Goal: Task Accomplishment & Management: Use online tool/utility

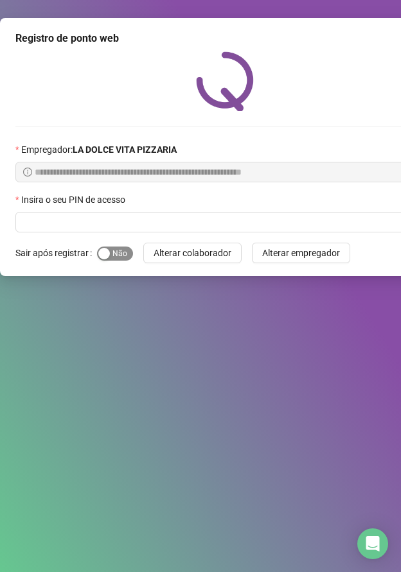
click at [118, 252] on span "Sim Não" at bounding box center [115, 254] width 36 height 14
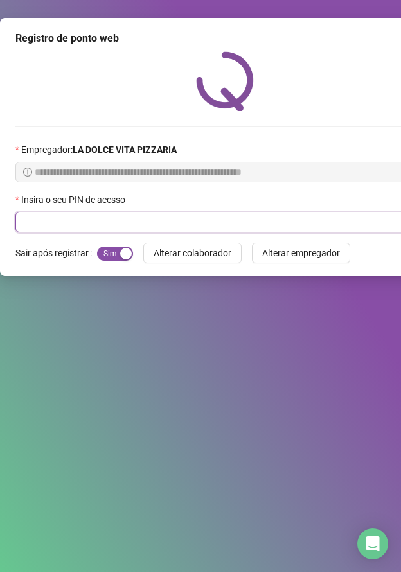
click at [121, 221] on input "text" at bounding box center [214, 222] width 399 height 21
type input "****"
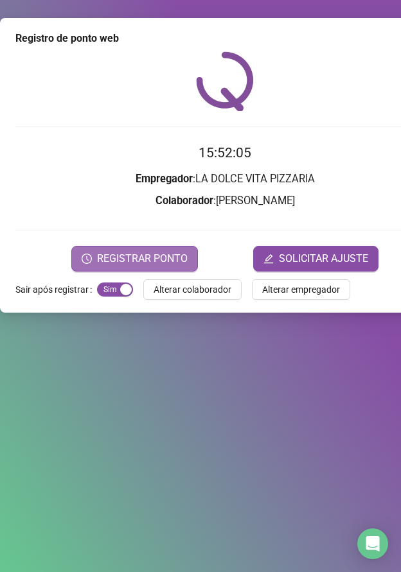
click at [132, 254] on span "REGISTRAR PONTO" at bounding box center [142, 258] width 91 height 15
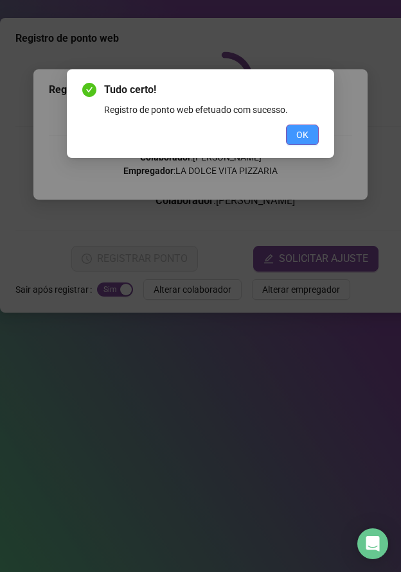
click at [296, 134] on span "OK" at bounding box center [302, 135] width 12 height 14
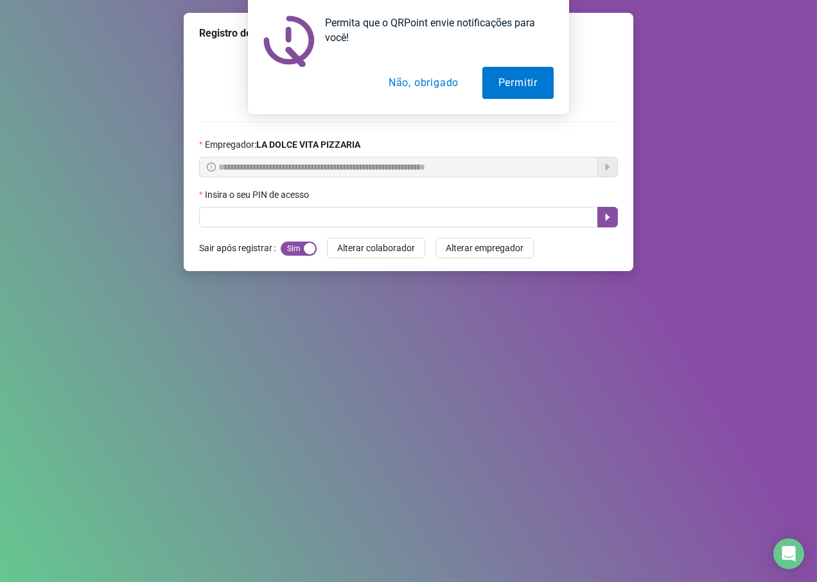
click at [400, 82] on button "Não, obrigado" at bounding box center [424, 83] width 102 height 32
